Goal: Transaction & Acquisition: Purchase product/service

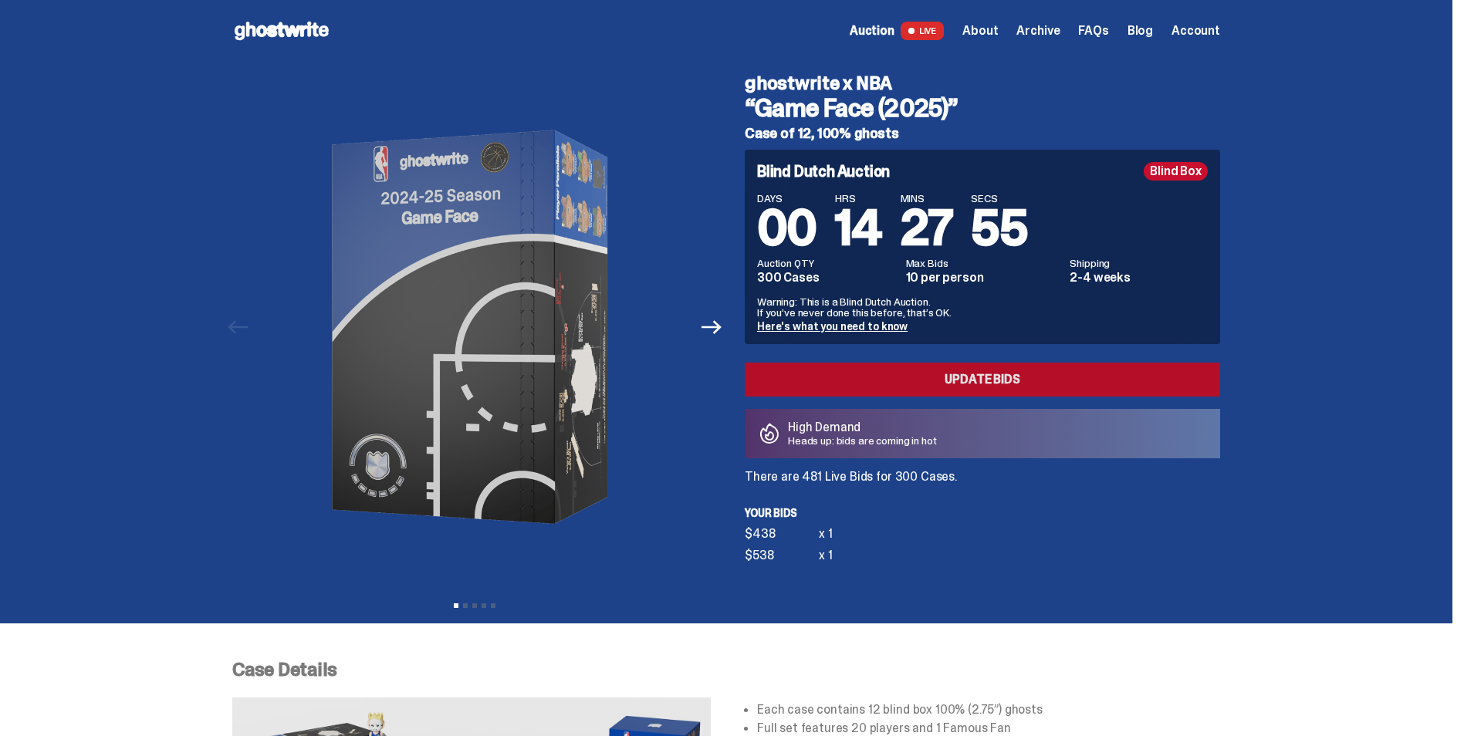
click at [1093, 371] on link "Update Bids" at bounding box center [982, 380] width 475 height 34
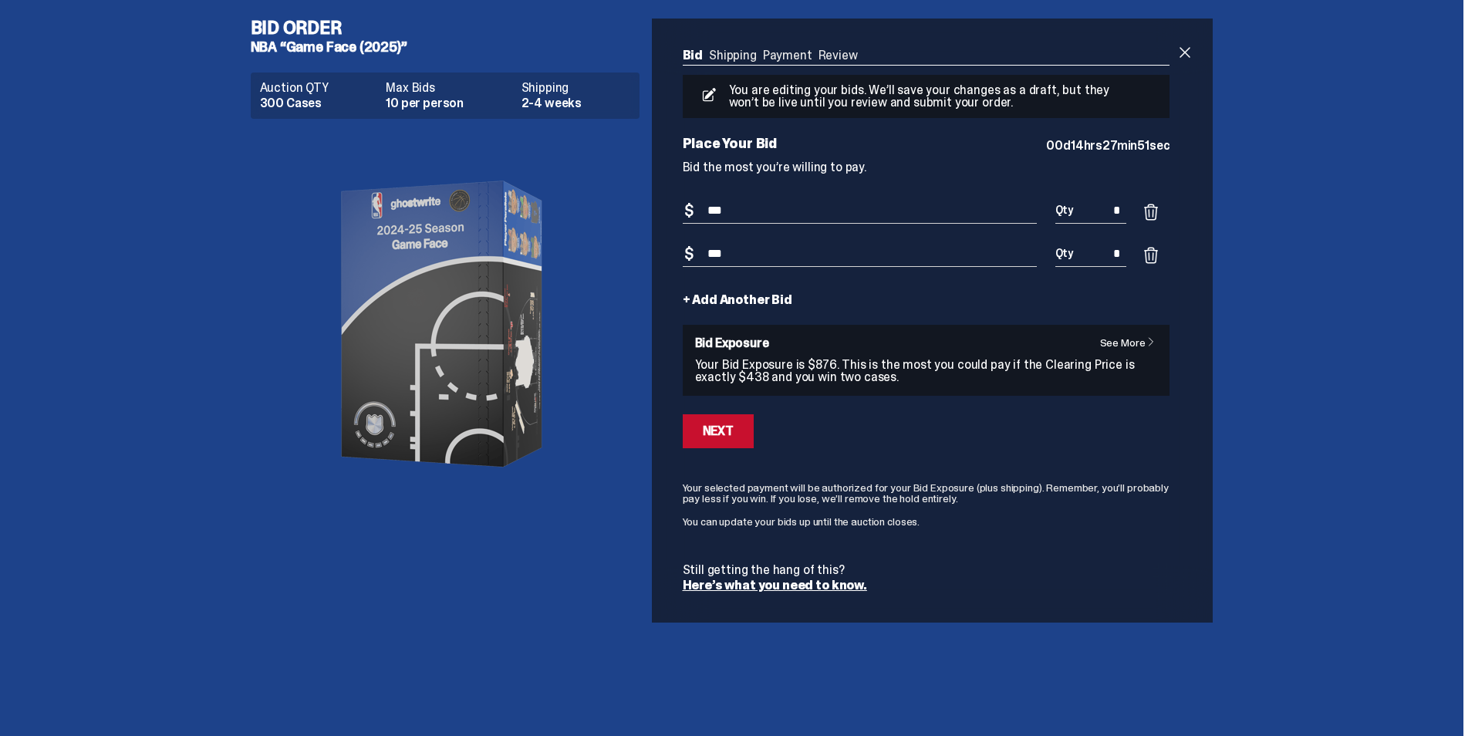
drag, startPoint x: 715, startPoint y: 207, endPoint x: 700, endPoint y: 220, distance: 20.3
click at [700, 220] on input "***" at bounding box center [860, 210] width 354 height 25
type input "***"
click at [710, 437] on div "Next" at bounding box center [718, 431] width 31 height 12
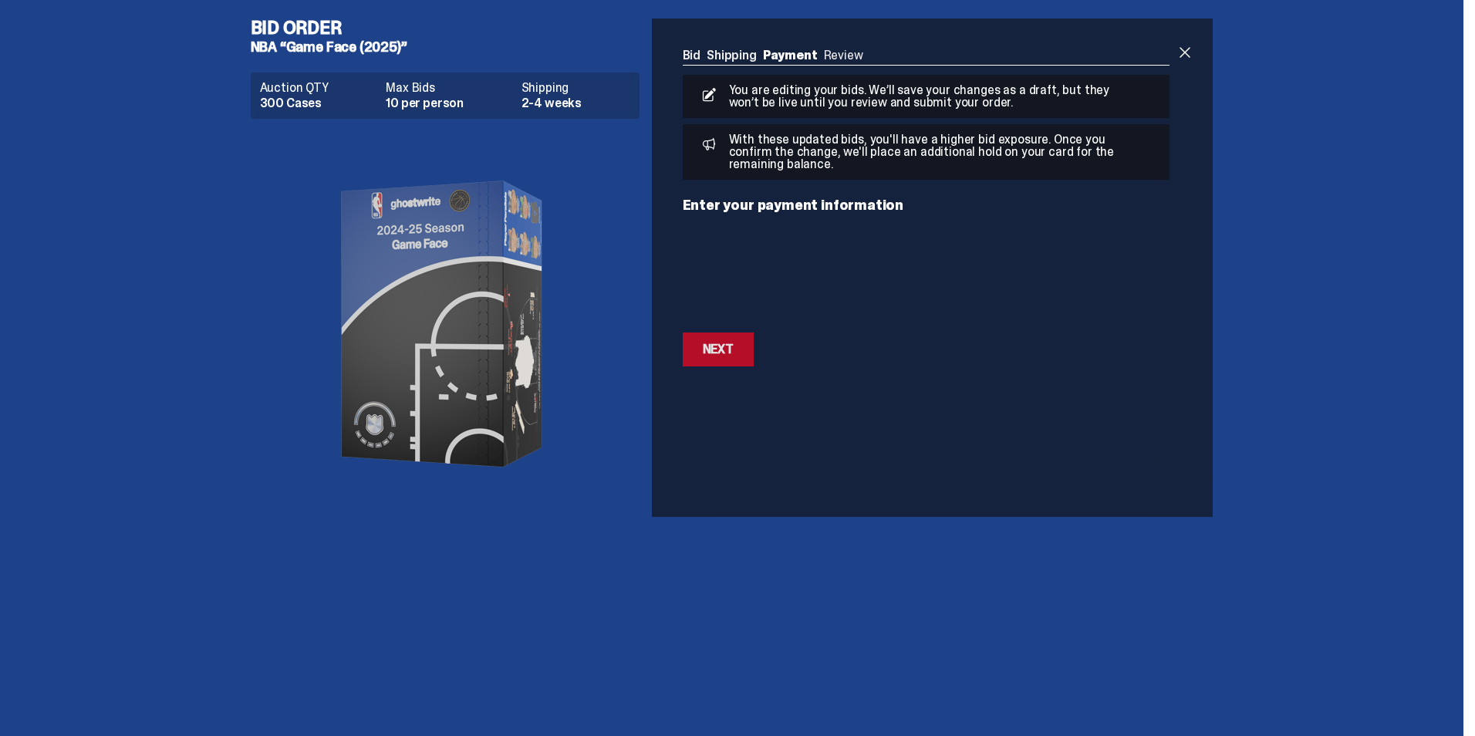
click at [728, 353] on div "Next" at bounding box center [718, 349] width 31 height 12
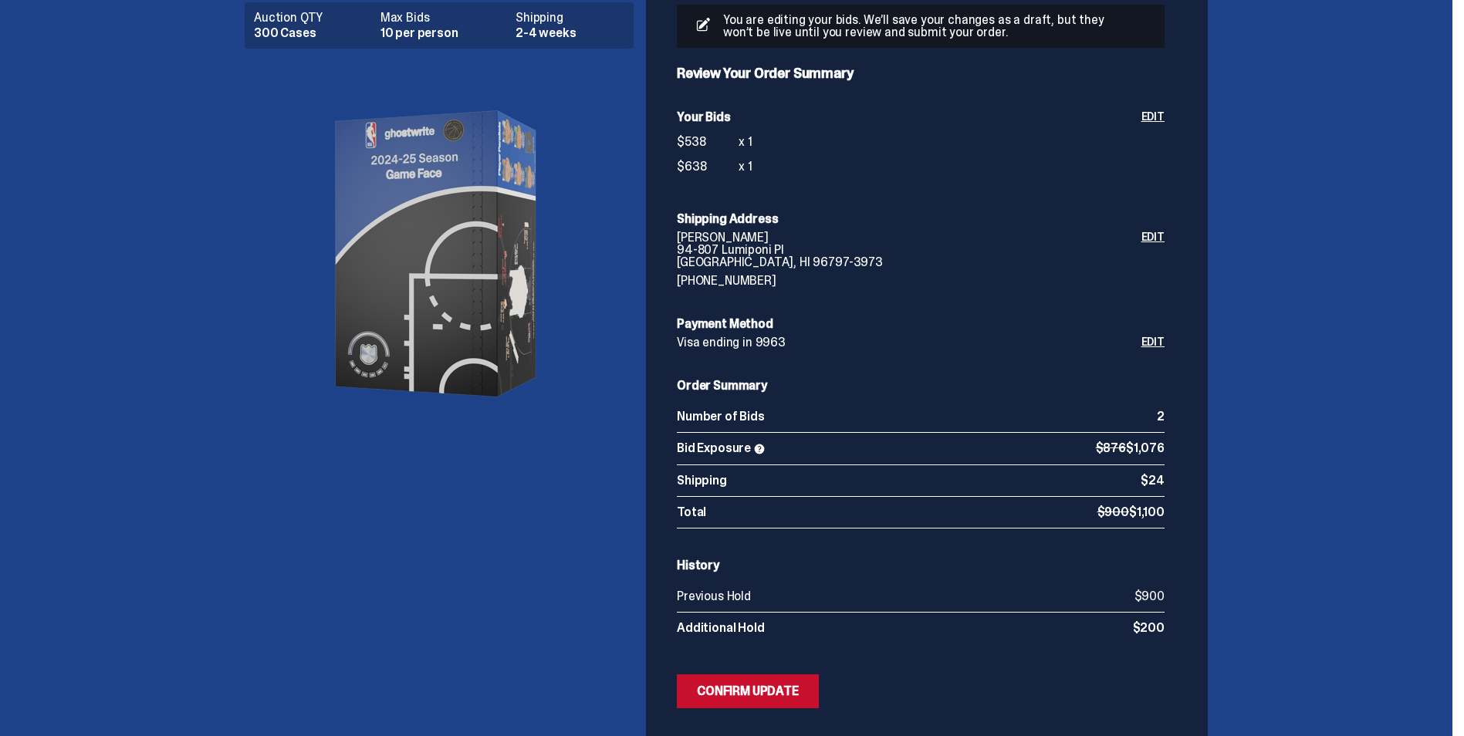
scroll to position [154, 0]
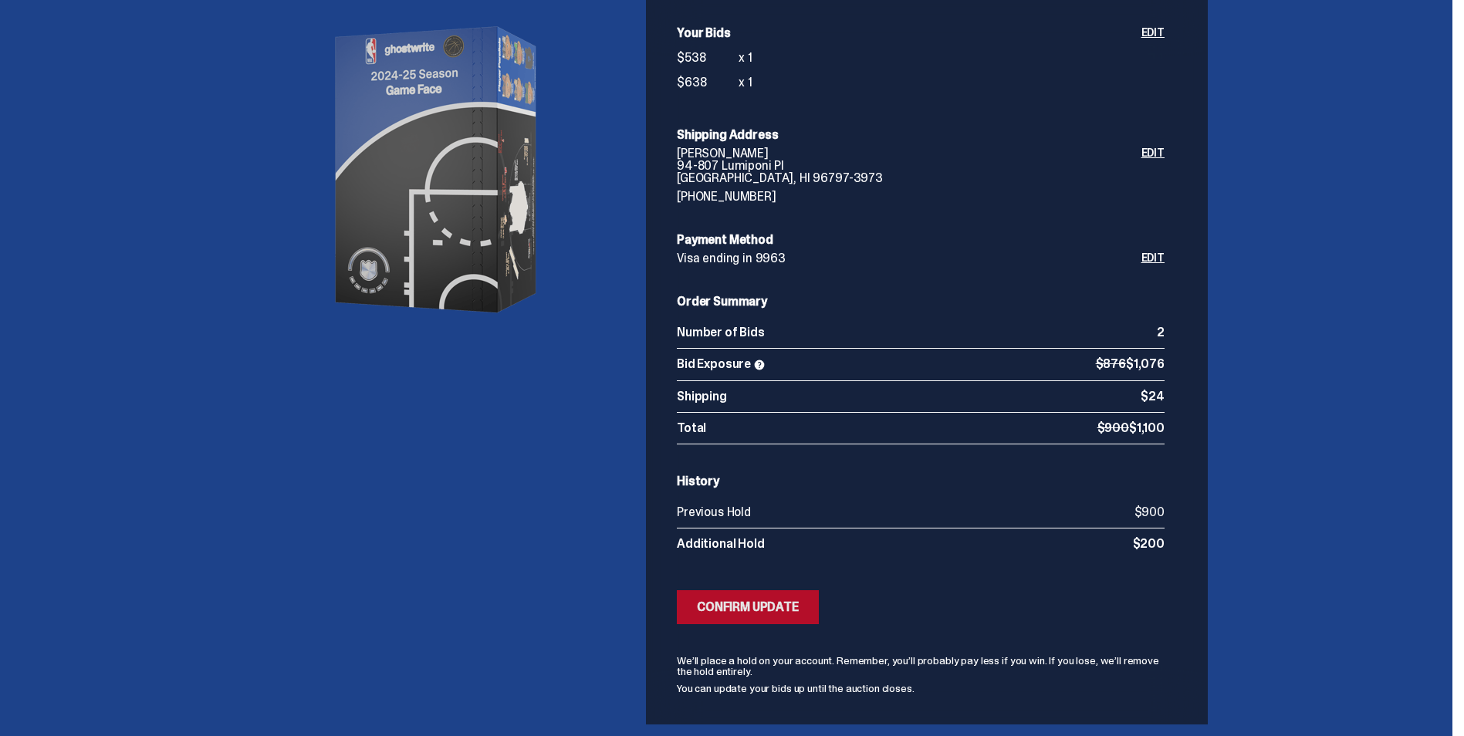
click at [785, 601] on div "Confirm Update" at bounding box center [748, 607] width 102 height 12
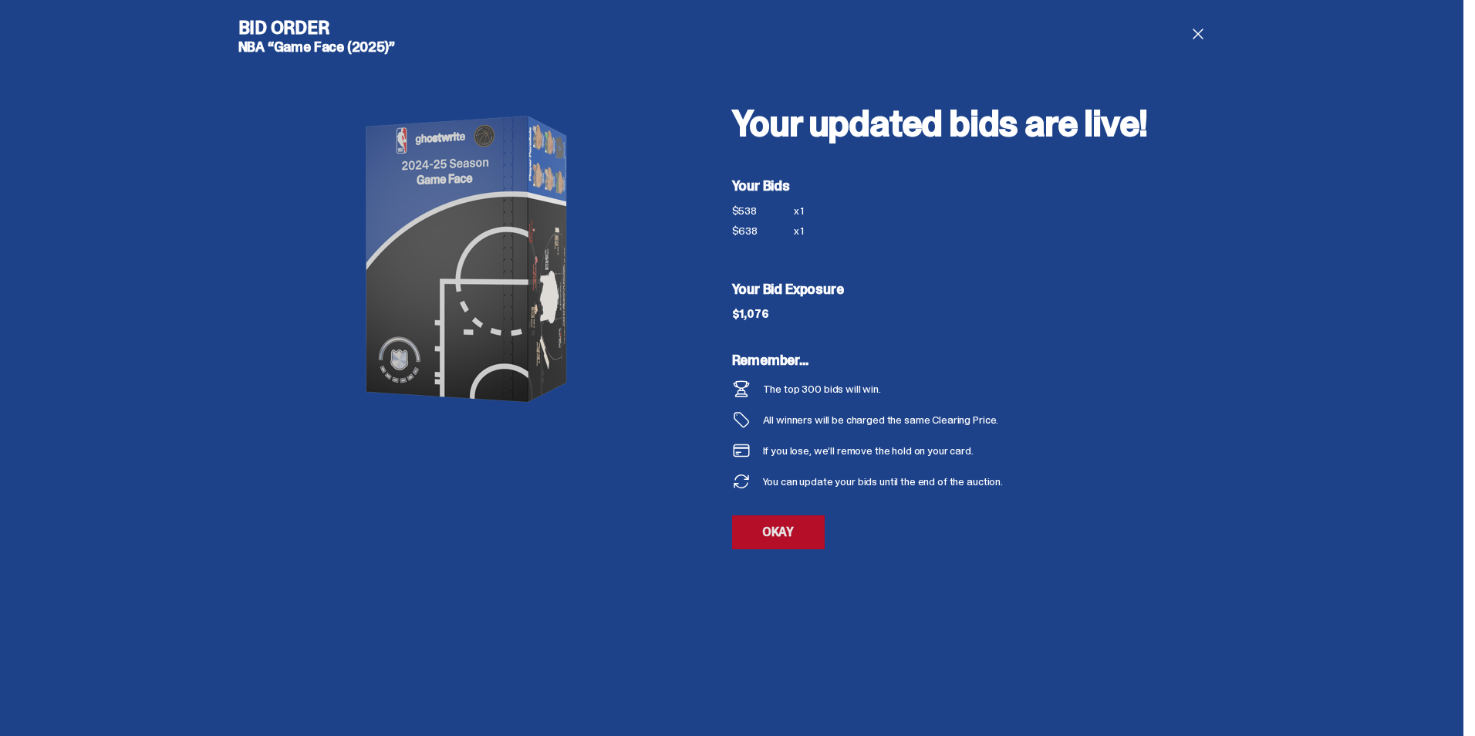
click at [791, 542] on link "OKAY" at bounding box center [778, 532] width 93 height 34
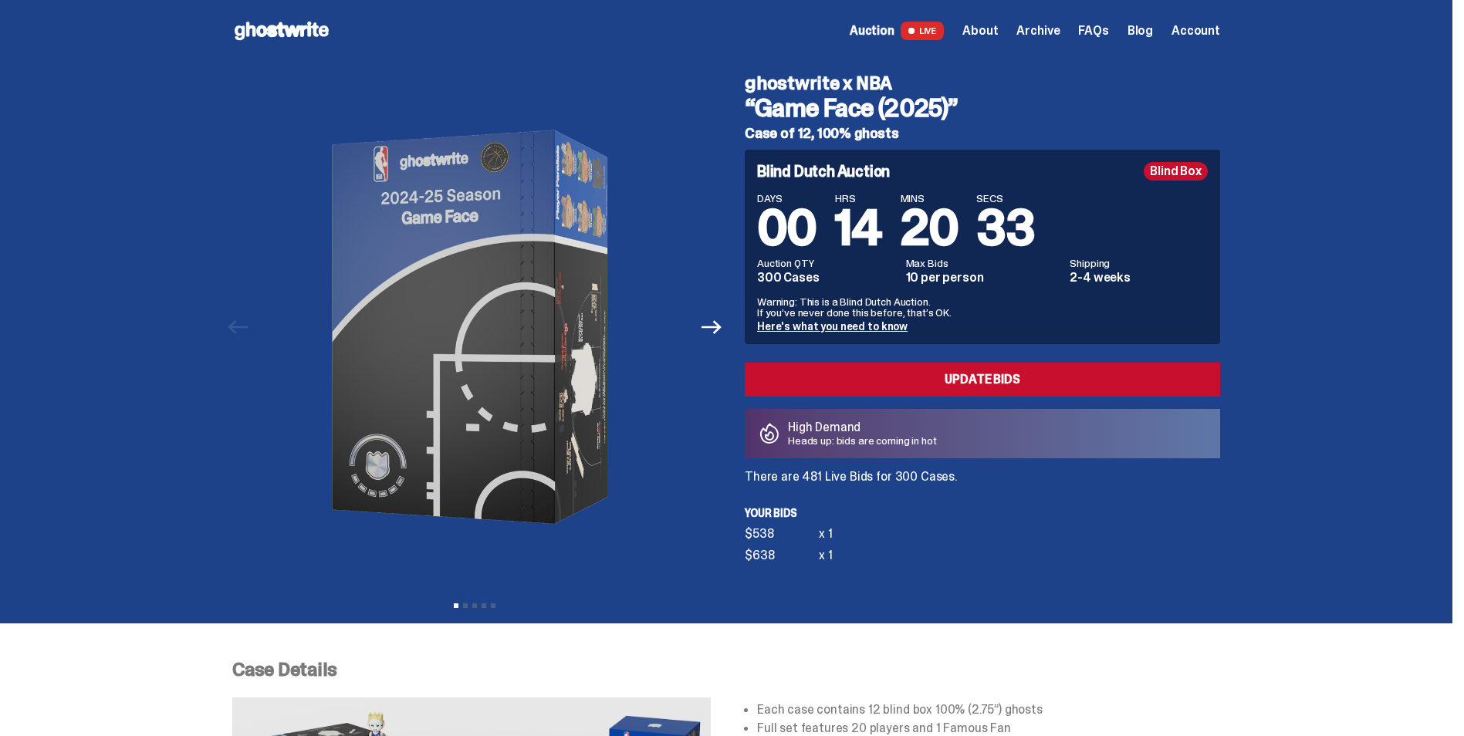
click at [316, 36] on use at bounding box center [282, 31] width 94 height 19
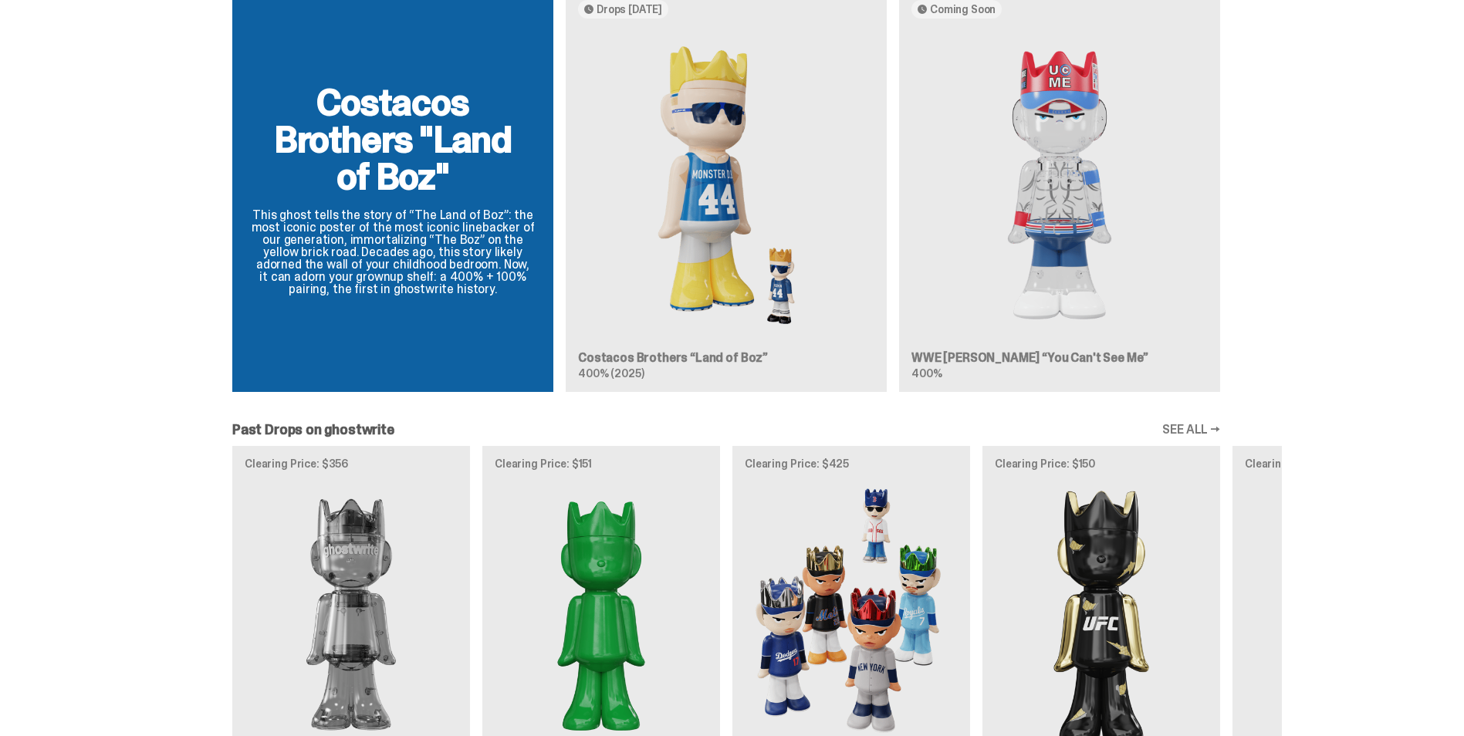
scroll to position [1620, 0]
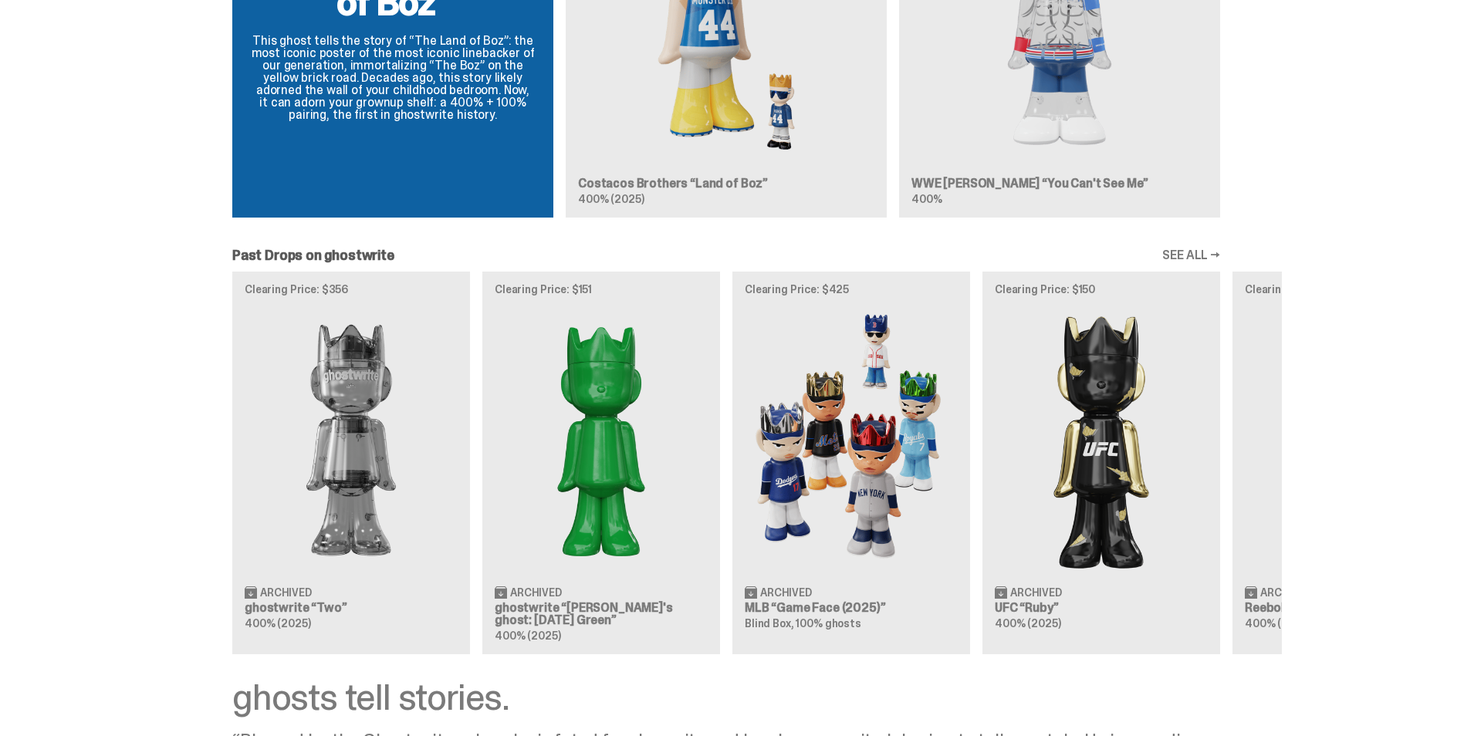
click at [404, 591] on div "Clearing Price: $356 Archived ghostwrite “Two” 400% (2025) Clearing Price: $151…" at bounding box center [726, 463] width 1111 height 383
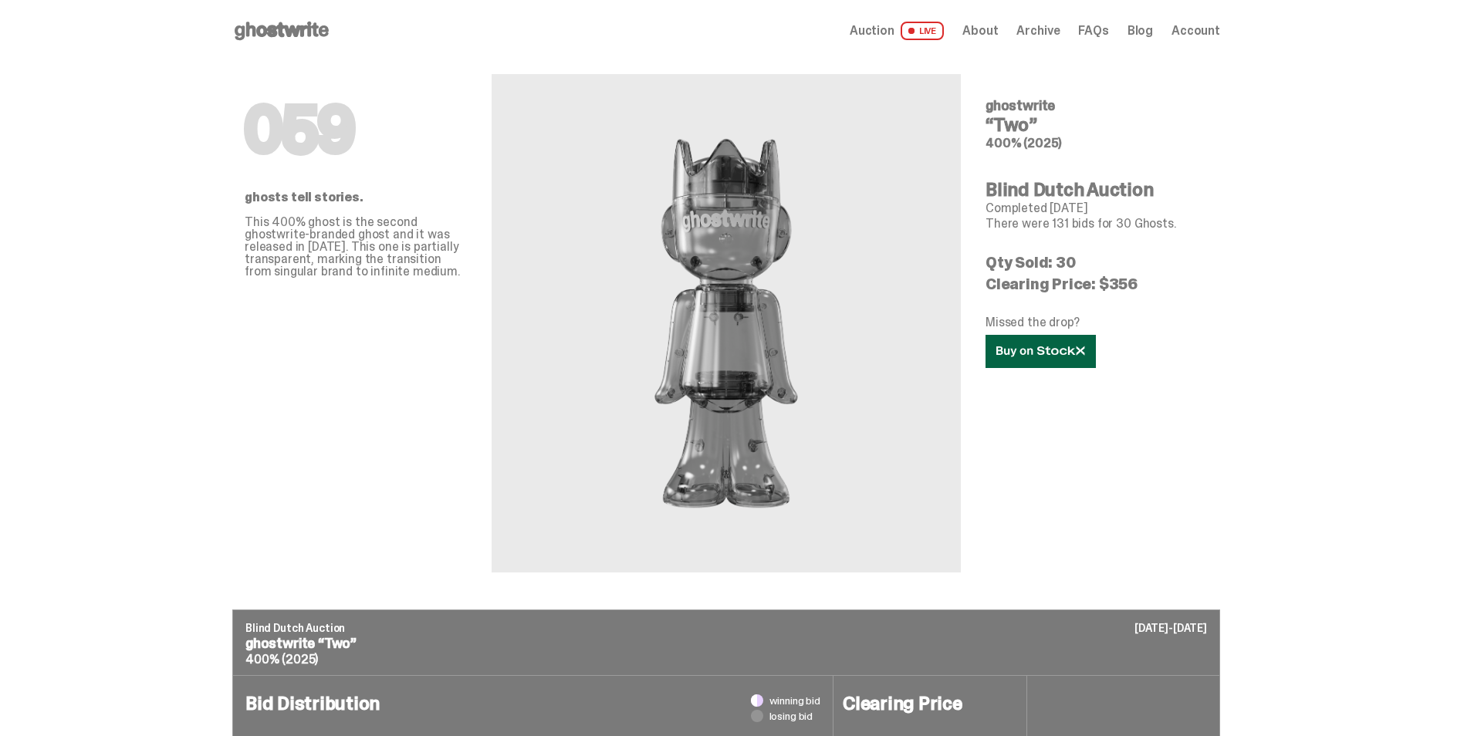
click at [1033, 356] on icon at bounding box center [1040, 352] width 89 height 12
click at [874, 36] on span "Auction" at bounding box center [871, 31] width 45 height 12
